Goal: Find specific page/section: Find specific page/section

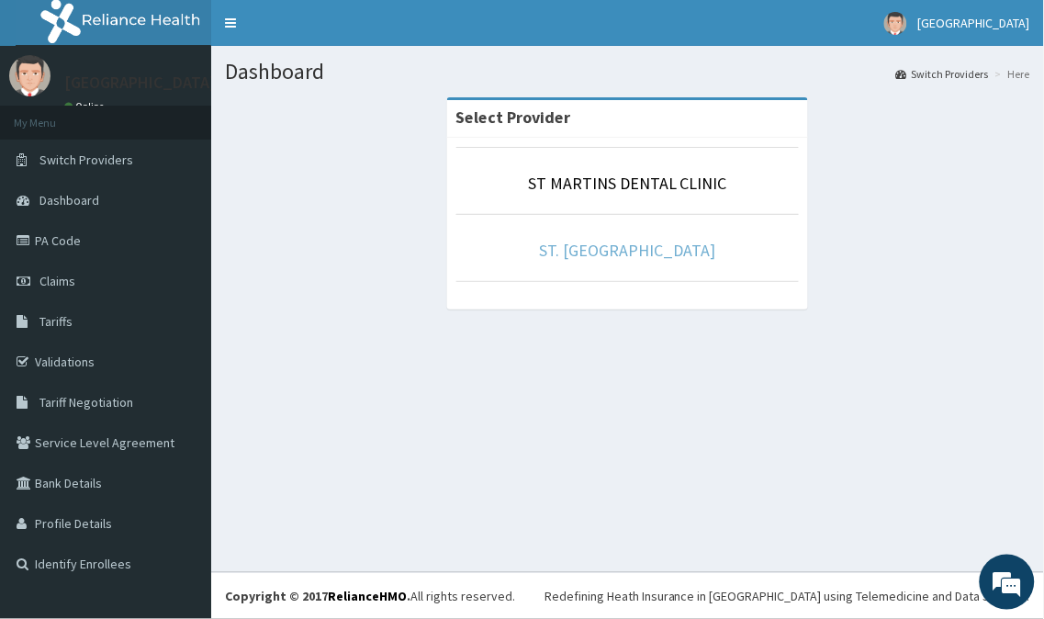
click at [580, 253] on link "ST. [GEOGRAPHIC_DATA]" at bounding box center [628, 250] width 176 height 21
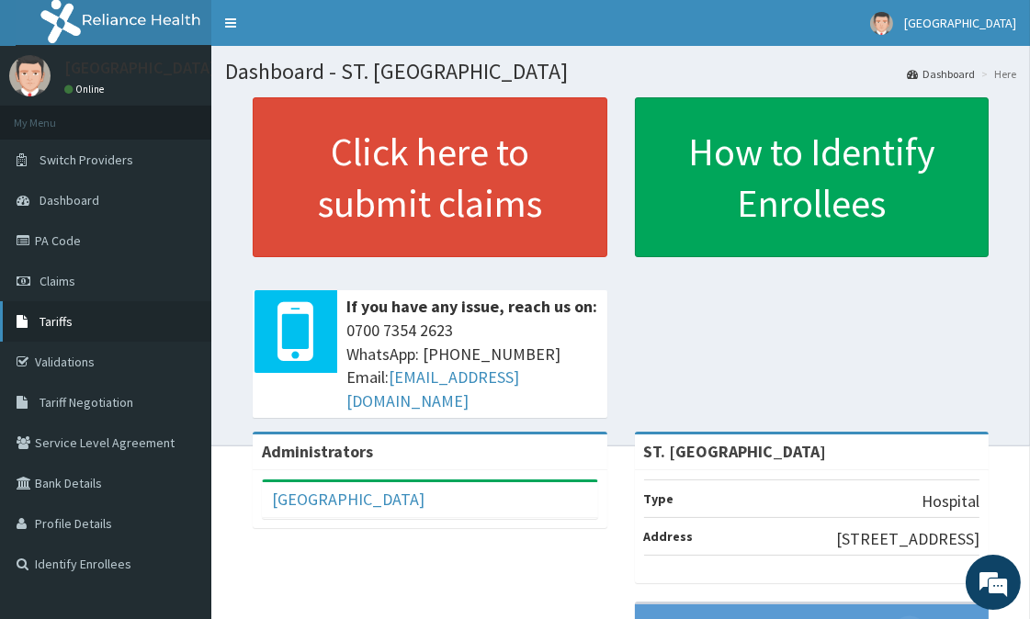
click at [96, 319] on link "Tariffs" at bounding box center [105, 321] width 211 height 40
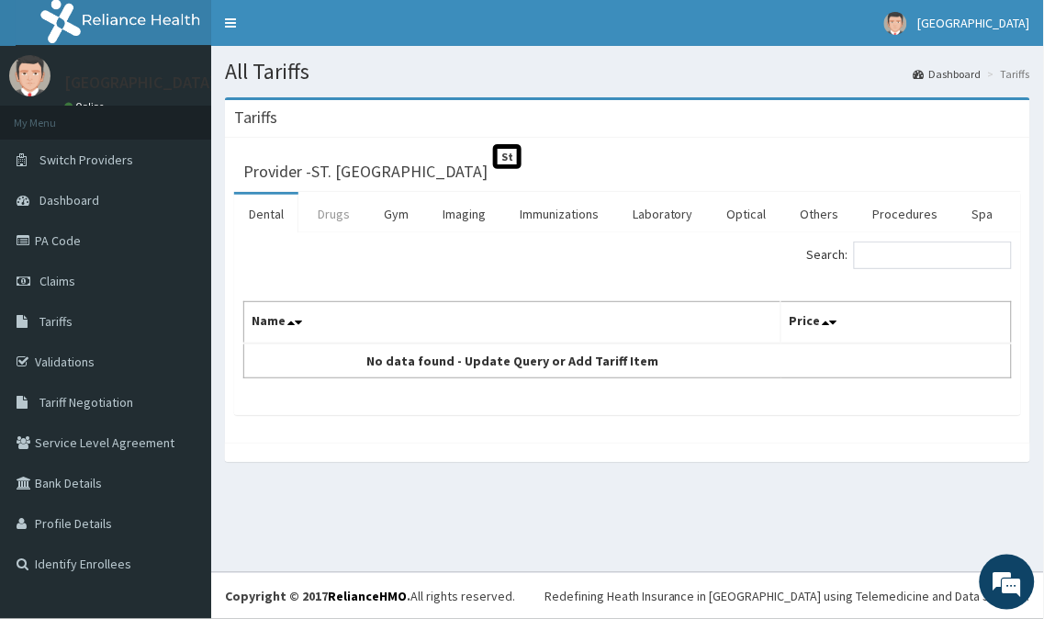
drag, startPoint x: 342, startPoint y: 216, endPoint x: 356, endPoint y: 216, distance: 14.7
click at [342, 216] on link "Drugs" at bounding box center [334, 214] width 62 height 39
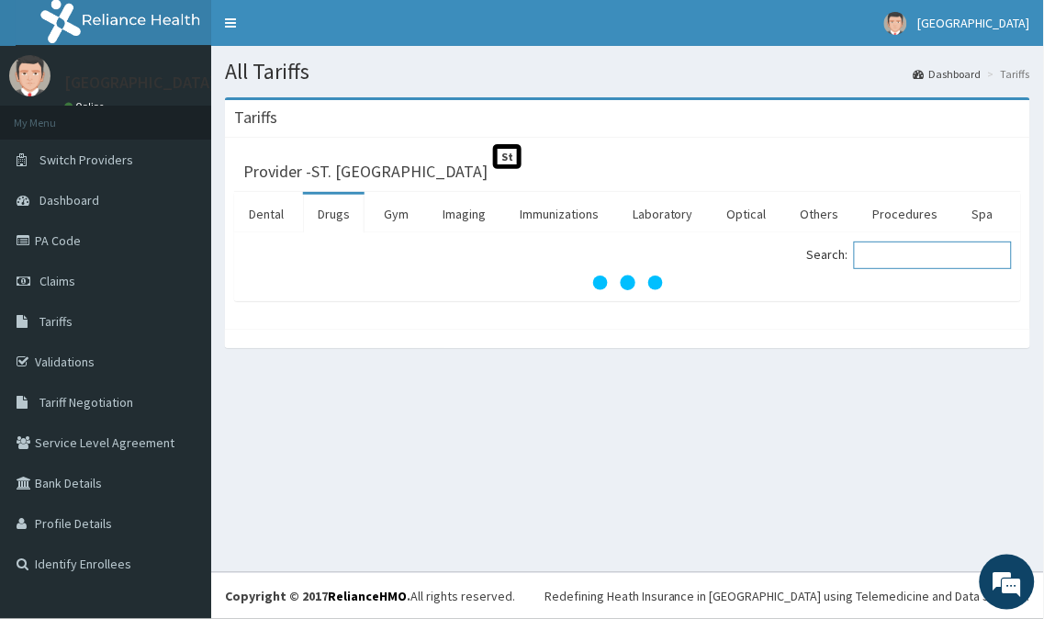
click at [898, 253] on input "Search:" at bounding box center [933, 256] width 158 height 28
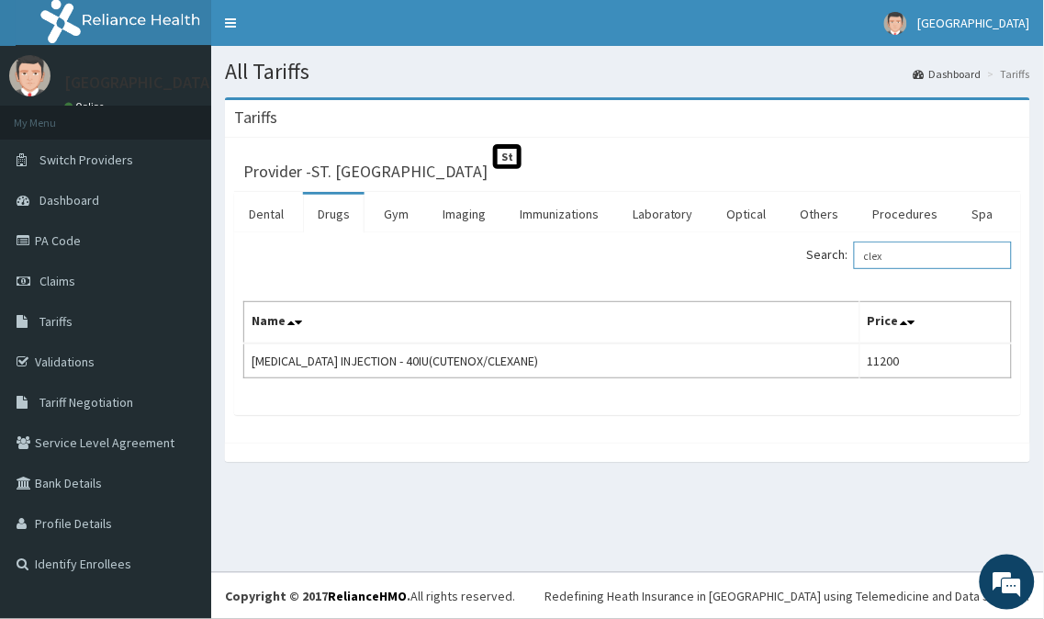
type input "clex"
